Goal: Task Accomplishment & Management: Complete application form

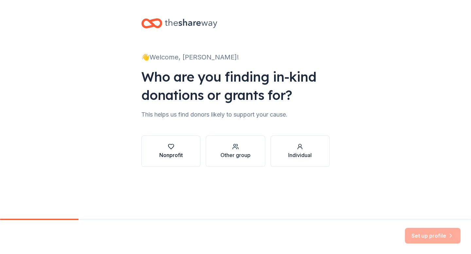
click at [189, 152] on button "Nonprofit" at bounding box center [170, 151] width 59 height 31
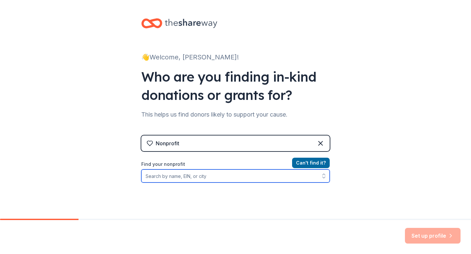
click at [197, 176] on input "Find your nonprofit" at bounding box center [235, 176] width 188 height 13
click at [190, 177] on input "Find your nonprofit" at bounding box center [235, 176] width 188 height 13
paste input "[US_EMPLOYER_IDENTIFICATION_NUMBER]"
type input "[US_EMPLOYER_IDENTIFICATION_NUMBER]"
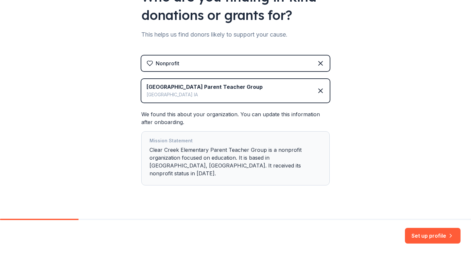
scroll to position [83, 0]
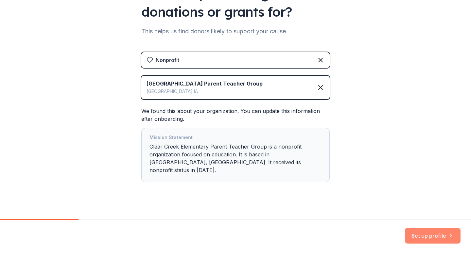
click at [428, 235] on button "Set up profile" at bounding box center [433, 236] width 56 height 16
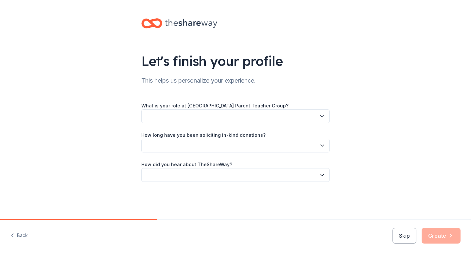
click at [324, 117] on icon "button" at bounding box center [322, 116] width 7 height 7
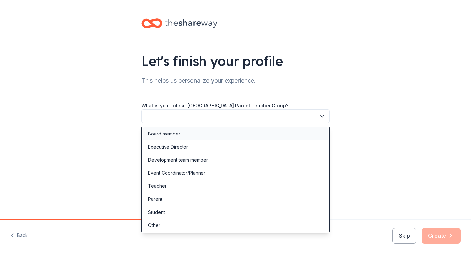
click at [158, 136] on div "Board member" at bounding box center [164, 134] width 32 height 8
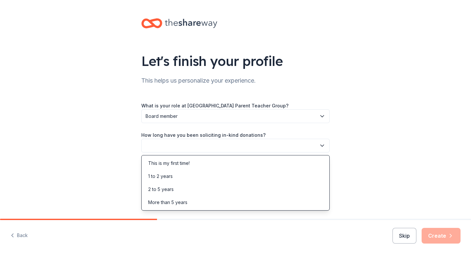
click at [322, 147] on icon "button" at bounding box center [322, 146] width 7 height 7
click at [163, 166] on div "This is my first time!" at bounding box center [169, 164] width 42 height 8
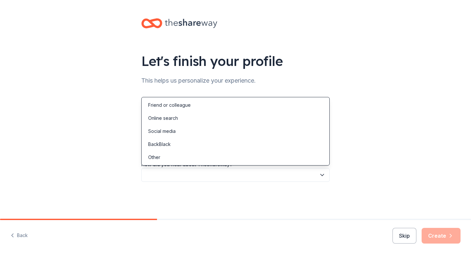
click at [322, 175] on icon "button" at bounding box center [322, 175] width 7 height 7
click at [171, 118] on div "Online search" at bounding box center [163, 118] width 30 height 8
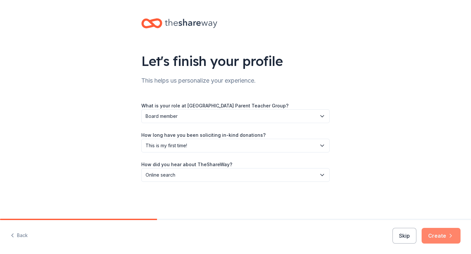
click at [434, 236] on button "Create" at bounding box center [440, 236] width 39 height 16
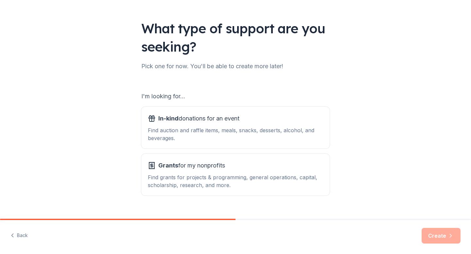
scroll to position [45, 0]
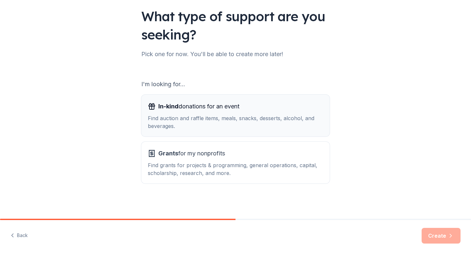
click at [244, 121] on div "Find auction and raffle items, meals, snacks, desserts, alcohol, and beverages." at bounding box center [235, 122] width 175 height 16
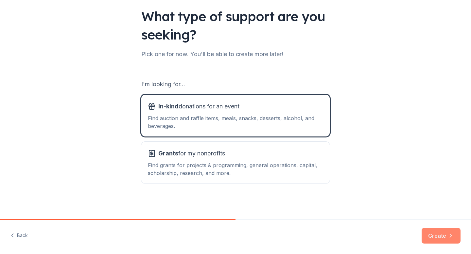
click at [434, 238] on button "Create" at bounding box center [440, 236] width 39 height 16
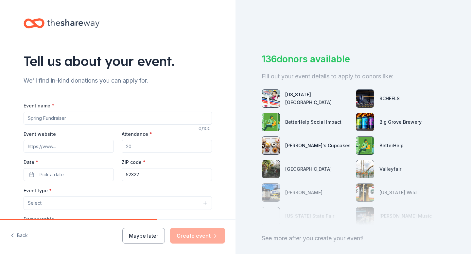
click at [42, 119] on input "Event name *" at bounding box center [118, 118] width 188 height 13
type input "Family Fun Night Fundraiser"
click at [139, 149] on input "Attendance *" at bounding box center [167, 146] width 90 height 13
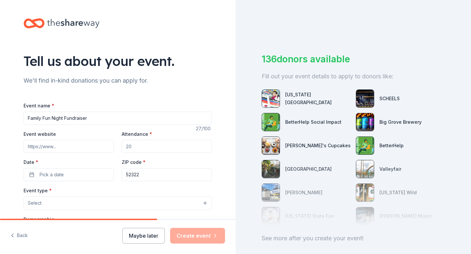
click at [139, 149] on input "Attendance *" at bounding box center [167, 146] width 90 height 13
click at [132, 147] on input "Attendance *" at bounding box center [167, 146] width 90 height 13
type input "300"
click at [62, 173] on span "Pick a date" at bounding box center [52, 175] width 24 height 8
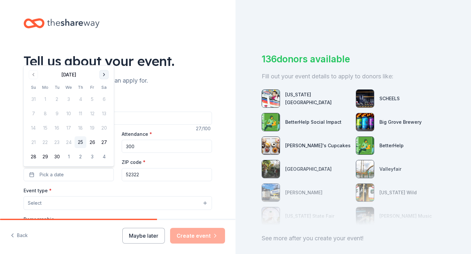
click at [104, 74] on button "Go to next month" at bounding box center [103, 74] width 9 height 9
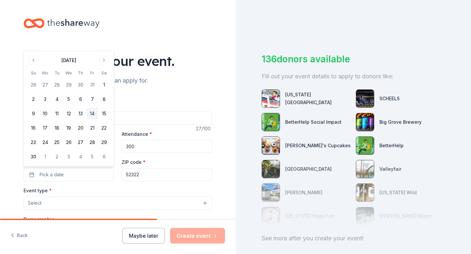
click at [94, 113] on button "14" at bounding box center [92, 114] width 12 height 12
click at [112, 188] on div "Event type * Select" at bounding box center [118, 199] width 188 height 24
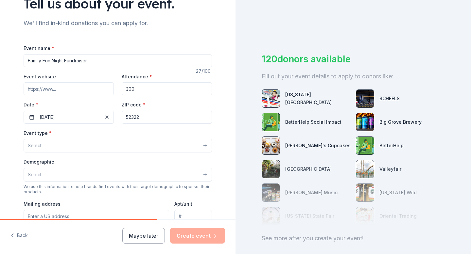
scroll to position [58, 0]
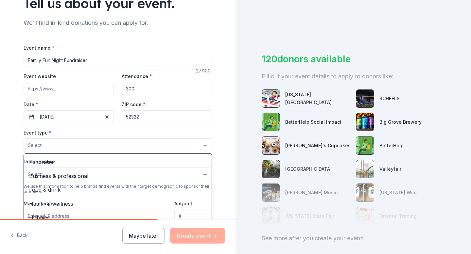
click at [206, 145] on button "Select" at bounding box center [118, 146] width 188 height 14
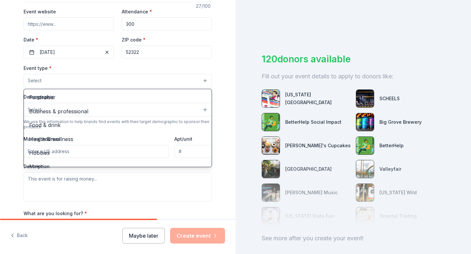
scroll to position [125, 0]
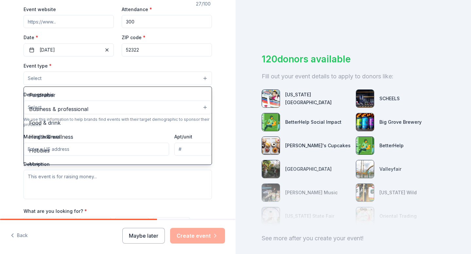
click at [0, 125] on div "Tell us about your event. We'll find in-kind donations you can apply for. Event…" at bounding box center [117, 92] width 235 height 435
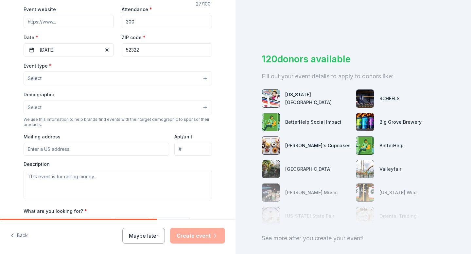
click at [40, 78] on span "Select" at bounding box center [35, 79] width 14 height 8
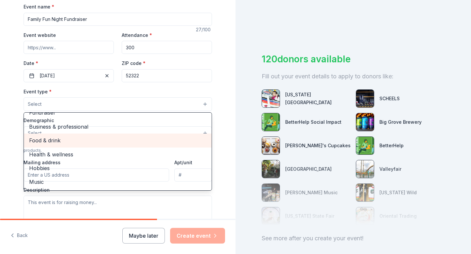
scroll to position [8, 0]
click at [44, 139] on span "Food & drink" at bounding box center [117, 141] width 177 height 9
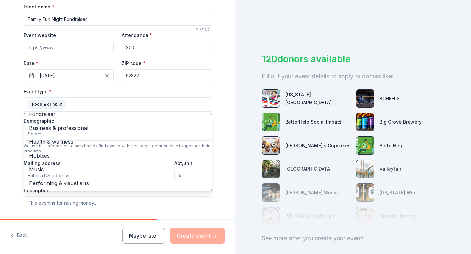
click at [0, 173] on div "Tell us about your event. We'll find in-kind donations you can apply for. Event…" at bounding box center [117, 119] width 235 height 436
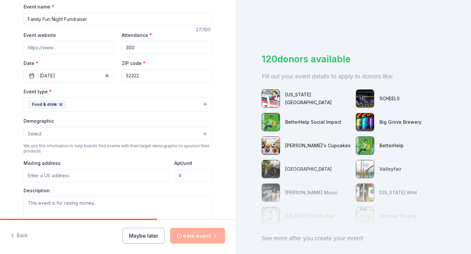
click at [200, 103] on button "Food & drink" at bounding box center [118, 104] width 188 height 14
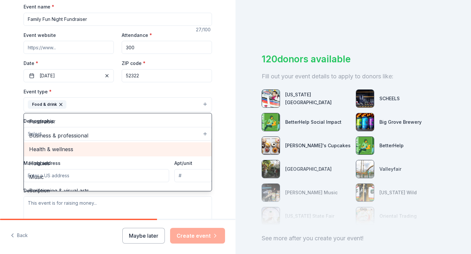
scroll to position [8, 0]
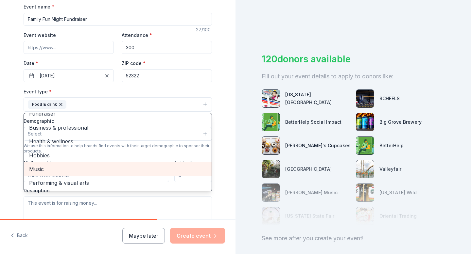
click at [89, 167] on span "Music" at bounding box center [117, 169] width 177 height 9
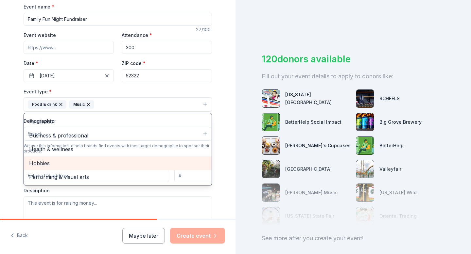
scroll to position [0, 0]
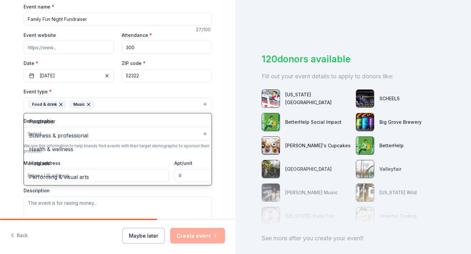
click at [0, 166] on div "Tell us about your event. We'll find in-kind donations you can apply for. Event…" at bounding box center [117, 119] width 235 height 436
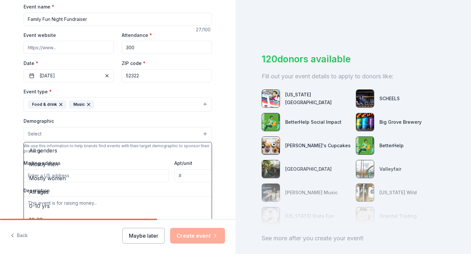
click at [203, 135] on button "Select" at bounding box center [118, 134] width 188 height 14
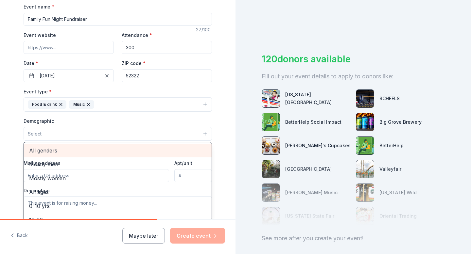
click at [39, 151] on span "All genders" at bounding box center [117, 150] width 177 height 9
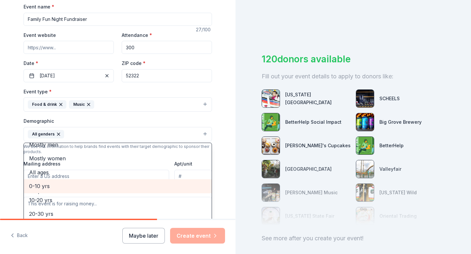
scroll to position [9, 0]
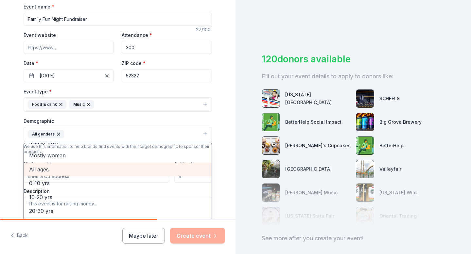
click at [36, 170] on span "All ages" at bounding box center [117, 169] width 177 height 9
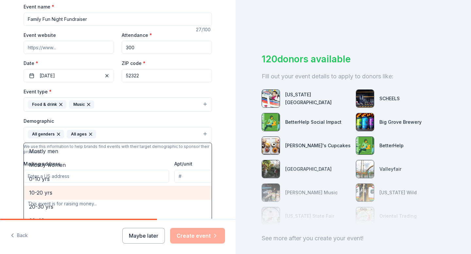
scroll to position [95, 0]
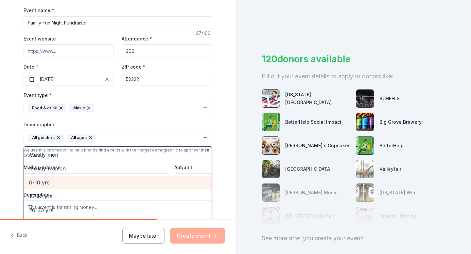
click at [76, 182] on span "0-10 yrs" at bounding box center [117, 183] width 177 height 9
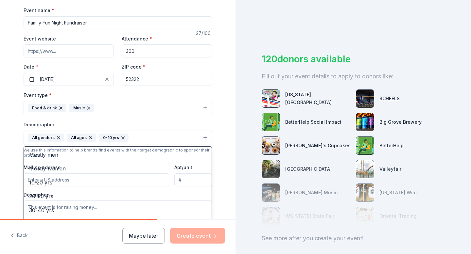
click at [17, 170] on div "Tell us about your event. We'll find in-kind donations you can apply for. Event…" at bounding box center [117, 123] width 209 height 436
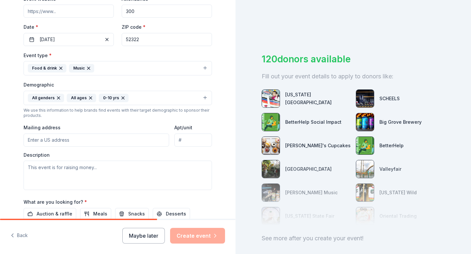
scroll to position [136, 0]
click at [72, 138] on input "Mailing address" at bounding box center [96, 139] width 145 height 13
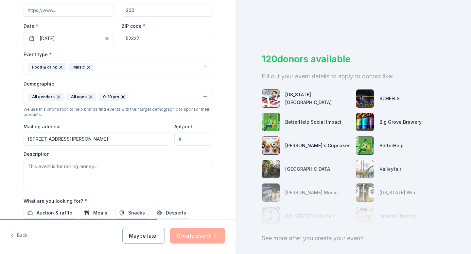
type input "[STREET_ADDRESS][PERSON_NAME]"
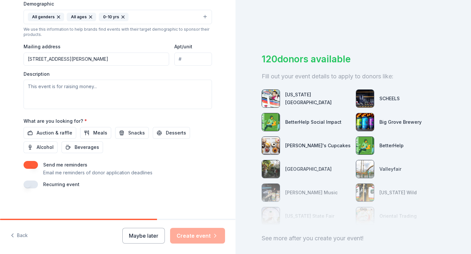
scroll to position [217, 0]
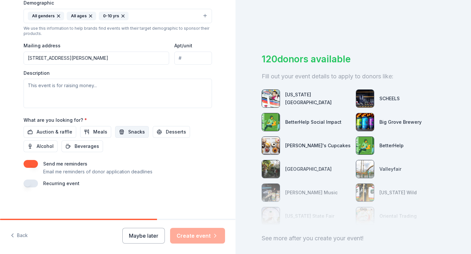
click at [128, 133] on span "Snacks" at bounding box center [136, 132] width 17 height 8
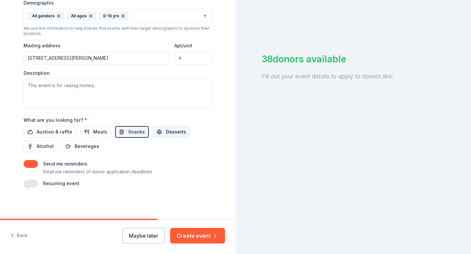
click at [174, 131] on span "Desserts" at bounding box center [176, 132] width 20 height 8
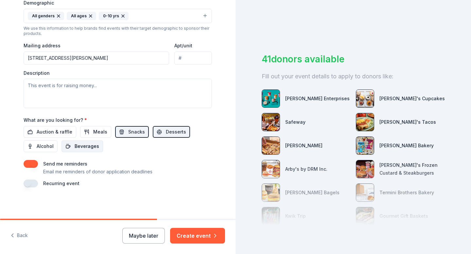
click at [94, 146] on span "Beverages" at bounding box center [87, 147] width 25 height 8
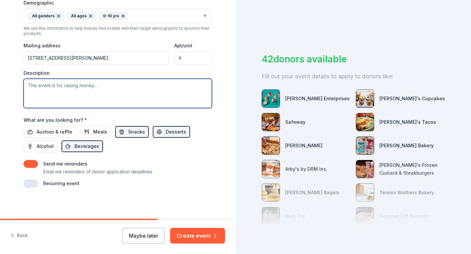
click at [42, 90] on textarea at bounding box center [118, 93] width 188 height 29
paste textarea "Our Family Fun Night is a family favorite event! It brings our school staff, st…"
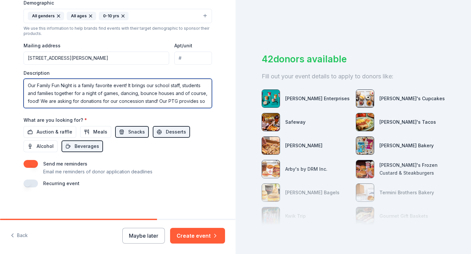
scroll to position [4, 0]
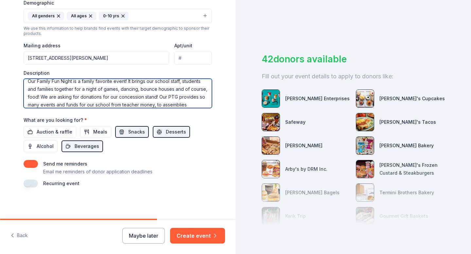
click at [156, 106] on textarea "Our Family Fun Night is a family favorite event! It brings our school staff, st…" at bounding box center [118, 93] width 188 height 29
click at [187, 105] on textarea "Our Family Fun Night is a family favorite event! It brings our school staff, st…" at bounding box center [118, 93] width 188 height 29
click at [144, 105] on textarea "Our Family Fun Night is a family favorite event! It brings our school staff, st…" at bounding box center [118, 93] width 188 height 29
type textarea "Our Family Fun Night is a family favorite event! It brings our school staff, st…"
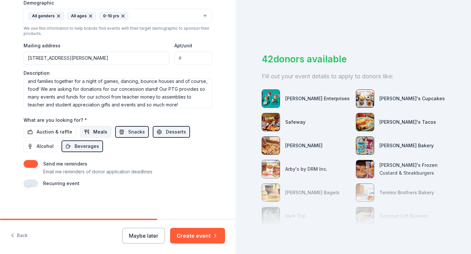
click at [94, 131] on span "Meals" at bounding box center [100, 132] width 14 height 8
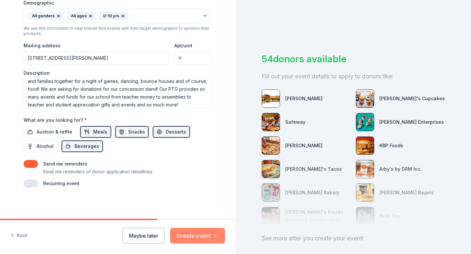
click at [205, 237] on button "Create event" at bounding box center [197, 236] width 55 height 16
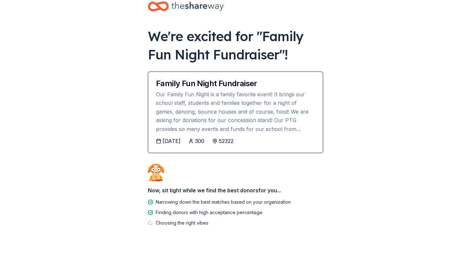
scroll to position [30, 0]
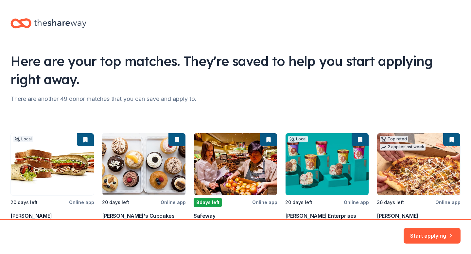
scroll to position [29, 0]
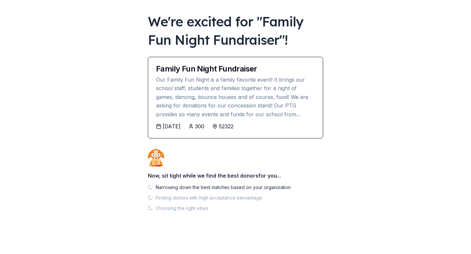
click at [171, 126] on div "11/13/2025" at bounding box center [171, 127] width 18 height 8
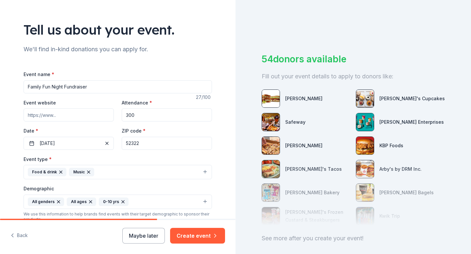
scroll to position [32, 0]
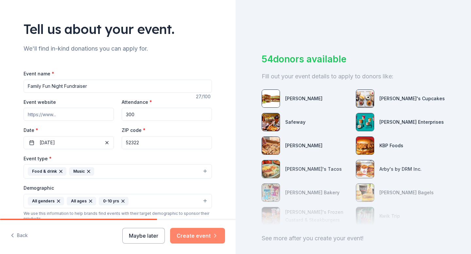
click at [205, 237] on button "Create event" at bounding box center [197, 236] width 55 height 16
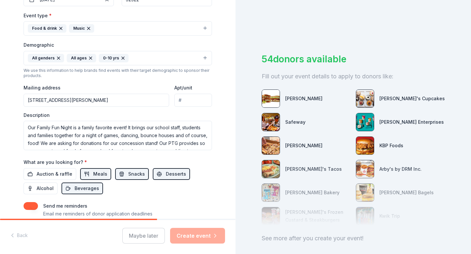
scroll to position [217, 0]
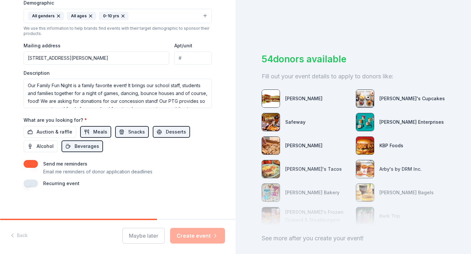
click at [30, 163] on button "button" at bounding box center [31, 164] width 14 height 8
click at [194, 235] on div "Maybe later Create event" at bounding box center [173, 236] width 103 height 16
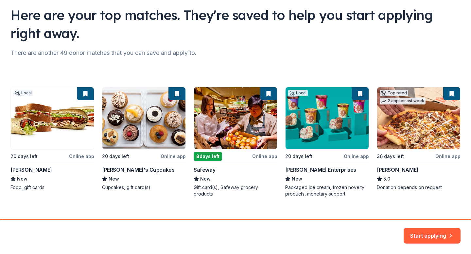
scroll to position [56, 0]
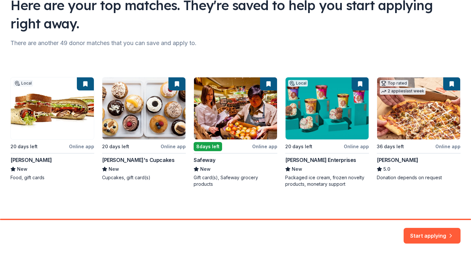
click at [178, 81] on div "Local 20 days left Online app Milio's New Food, gift cards 20 days left Online …" at bounding box center [235, 132] width 450 height 111
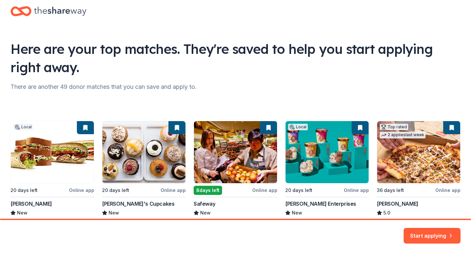
scroll to position [0, 0]
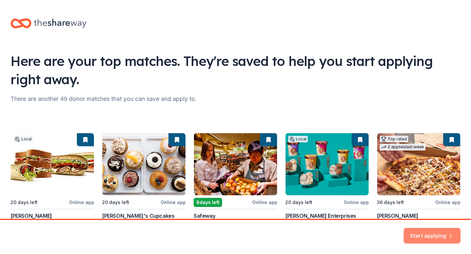
click at [420, 230] on button "Start applying" at bounding box center [431, 232] width 57 height 16
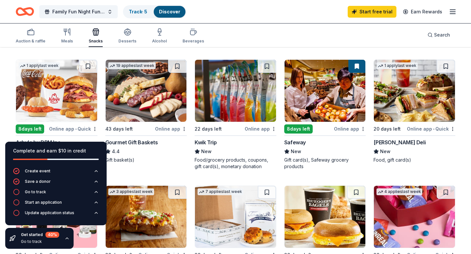
scroll to position [180, 0]
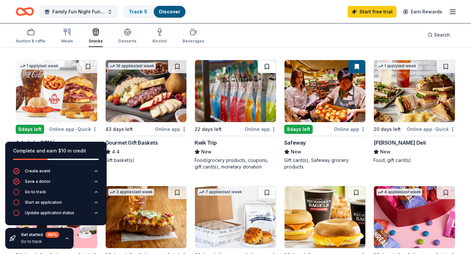
click at [265, 65] on button at bounding box center [267, 66] width 18 height 13
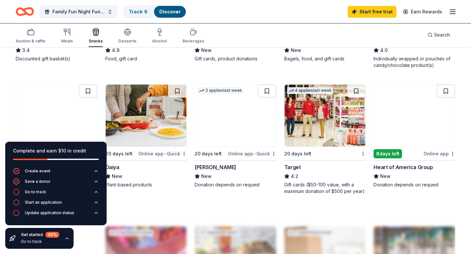
scroll to position [402, 0]
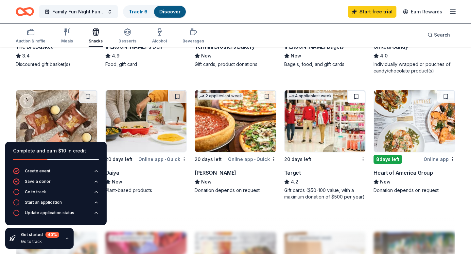
click at [355, 95] on button at bounding box center [356, 96] width 18 height 13
click at [128, 35] on icon "button" at bounding box center [128, 34] width 6 height 2
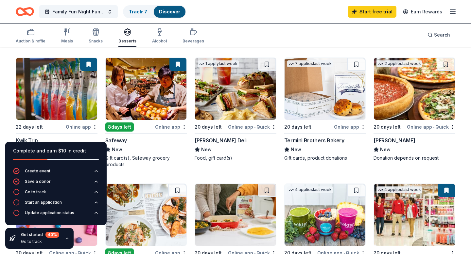
scroll to position [189, 0]
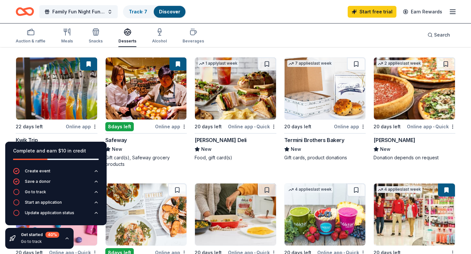
click at [178, 69] on button at bounding box center [177, 64] width 17 height 13
click at [176, 66] on button at bounding box center [177, 64] width 17 height 13
click at [179, 68] on button at bounding box center [177, 64] width 17 height 13
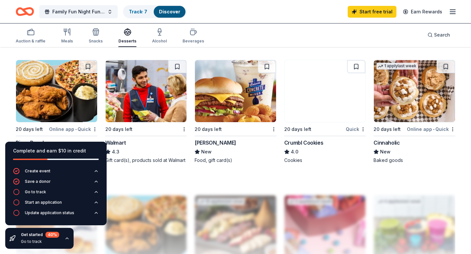
scroll to position [437, 0]
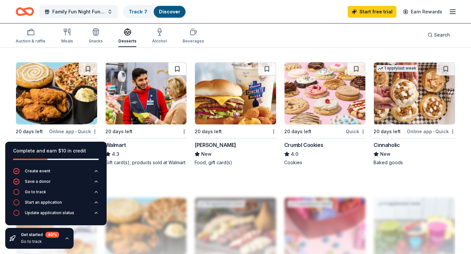
click at [179, 68] on button at bounding box center [177, 68] width 18 height 13
click at [354, 70] on button at bounding box center [356, 68] width 18 height 13
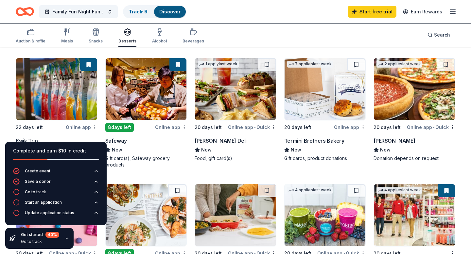
scroll to position [0, 0]
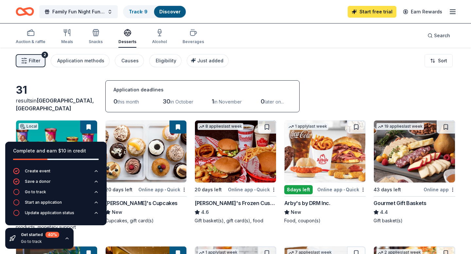
click at [369, 11] on link "Start free trial" at bounding box center [372, 12] width 49 height 12
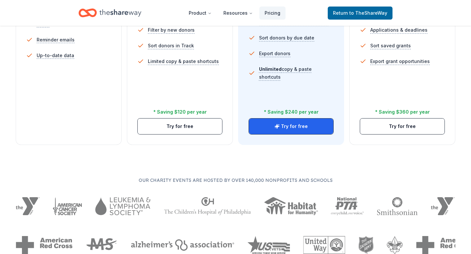
scroll to position [271, 0]
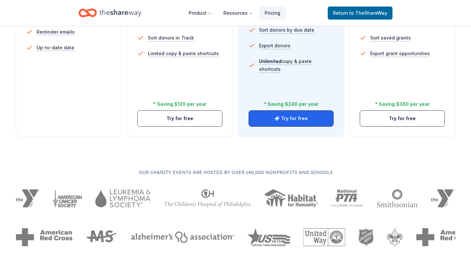
click at [65, 114] on div "Free Current Come see what we're all about. Free 5 profile views / month Limite…" at bounding box center [69, 3] width 106 height 268
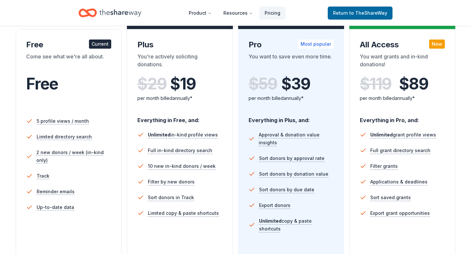
scroll to position [111, 0]
click at [99, 42] on div "Current" at bounding box center [100, 44] width 22 height 9
click at [99, 47] on div "Current" at bounding box center [100, 44] width 22 height 9
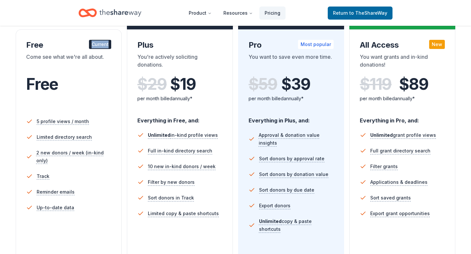
click at [99, 47] on div "Current" at bounding box center [100, 44] width 22 height 9
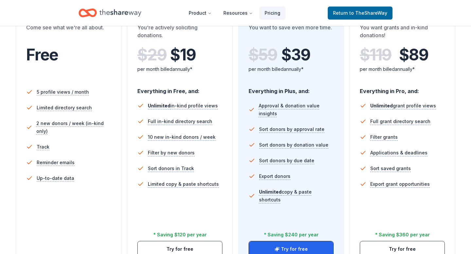
scroll to position [57, 0]
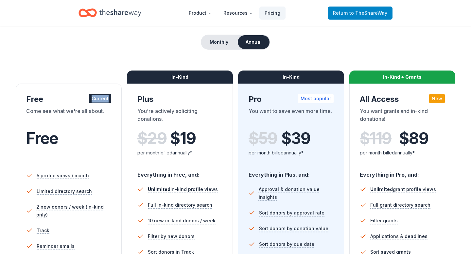
click at [346, 9] on span "Return to TheShareWay" at bounding box center [360, 13] width 54 height 8
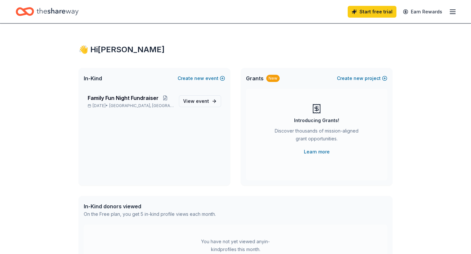
click at [188, 118] on div "Family Fun Night Fundraiser Nov 14, 2025 • Oxford, IA View event" at bounding box center [154, 137] width 152 height 97
click at [200, 100] on span "event" at bounding box center [202, 101] width 13 height 6
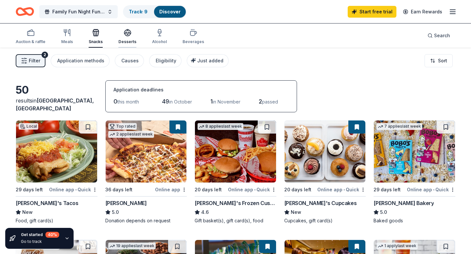
click at [127, 37] on div "Desserts" at bounding box center [127, 37] width 18 height 16
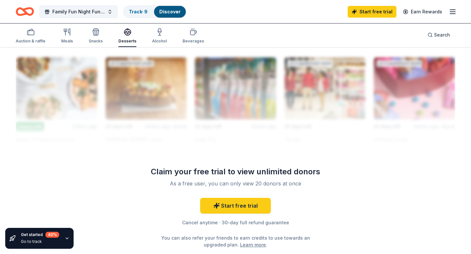
scroll to position [579, 0]
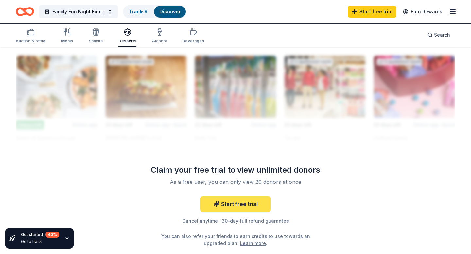
click at [230, 206] on link "Start free trial" at bounding box center [235, 204] width 71 height 16
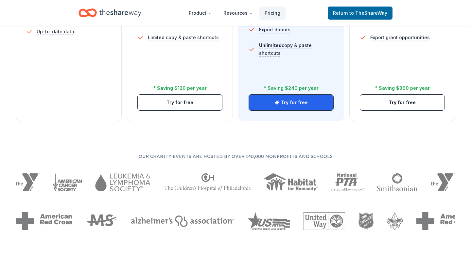
scroll to position [290, 0]
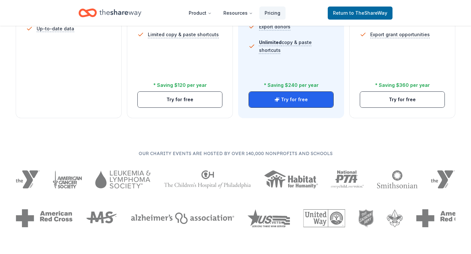
click at [90, 72] on div "5 profile views / month Limited directory search 2 new donors / week (in-kind o…" at bounding box center [68, 10] width 85 height 157
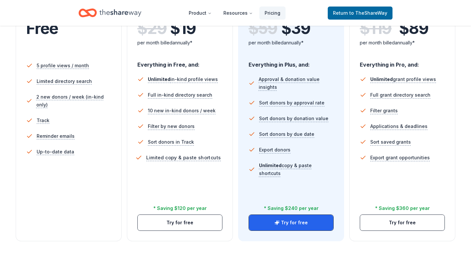
scroll to position [169, 0]
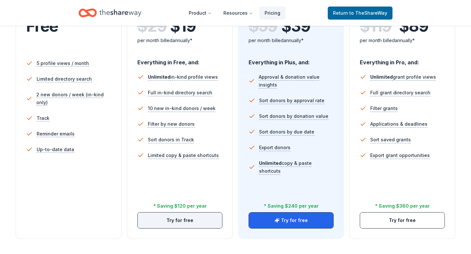
click at [173, 221] on button "Try for free" at bounding box center [180, 221] width 84 height 16
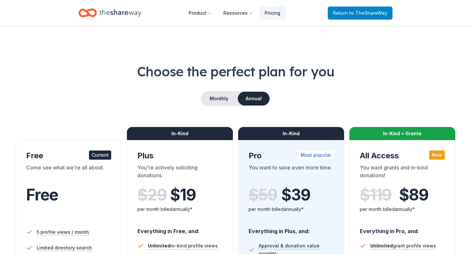
click at [359, 15] on span "to TheShareWay" at bounding box center [368, 13] width 38 height 6
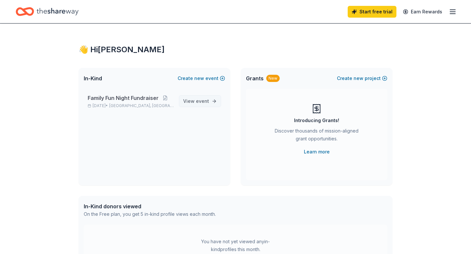
click at [194, 105] on span "View event" at bounding box center [196, 101] width 26 height 8
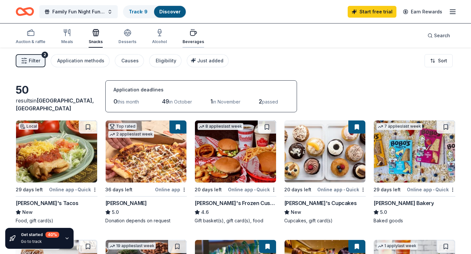
click at [190, 45] on button "Beverages" at bounding box center [193, 37] width 22 height 22
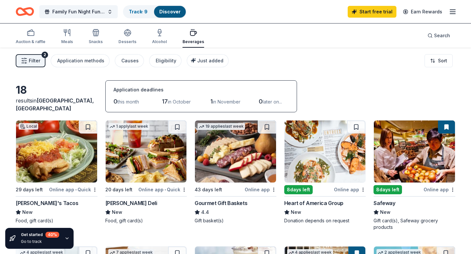
click at [169, 13] on link "Discover" at bounding box center [169, 12] width 21 height 6
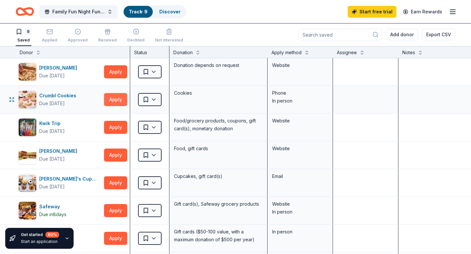
click at [117, 101] on button "Apply" at bounding box center [115, 99] width 23 height 13
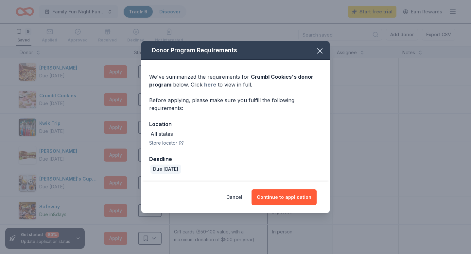
click at [208, 84] on link "here" at bounding box center [210, 85] width 12 height 8
click at [318, 52] on icon "button" at bounding box center [319, 51] width 5 height 5
